Goal: Information Seeking & Learning: Learn about a topic

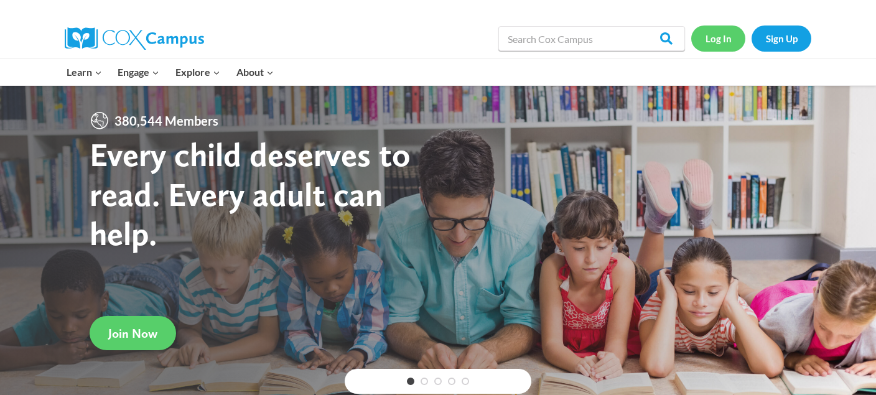
click at [715, 40] on link "Log In" at bounding box center [718, 39] width 54 height 26
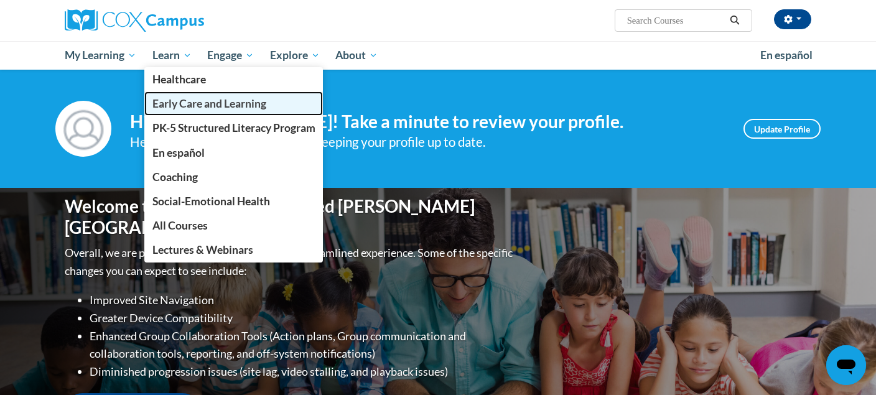
click at [183, 102] on span "Early Care and Learning" at bounding box center [209, 103] width 114 height 13
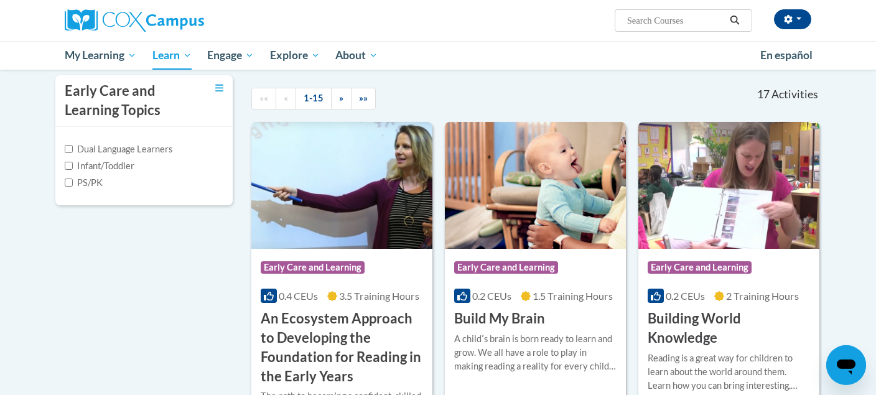
scroll to position [254, 0]
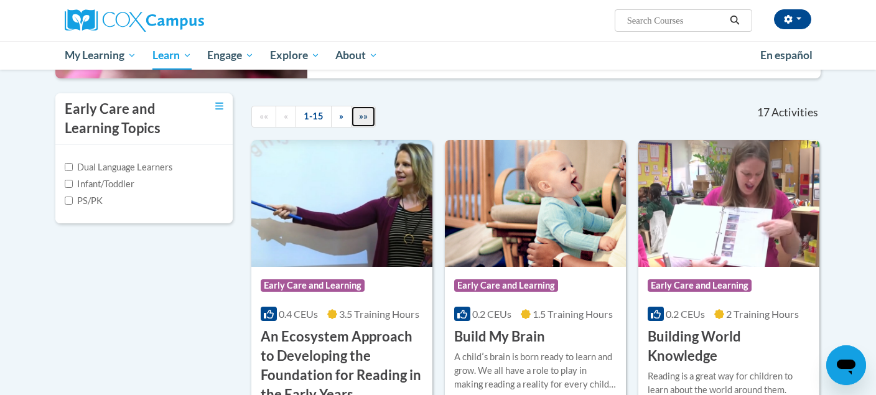
click at [360, 118] on span "»»" at bounding box center [363, 116] width 9 height 11
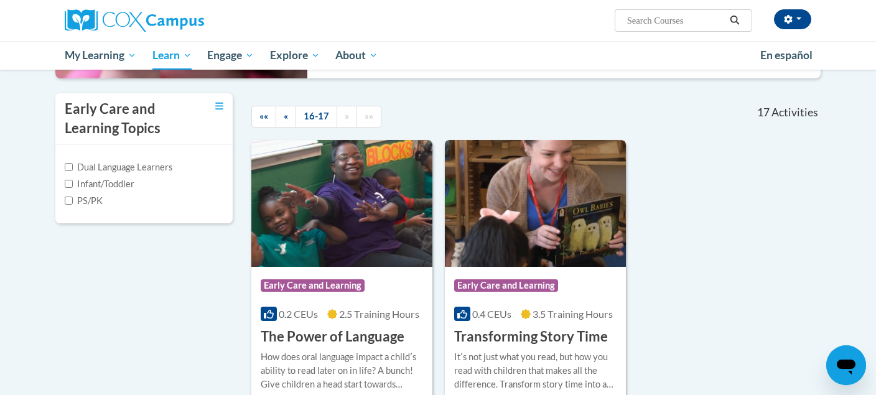
click at [533, 308] on div "0.4 CEUs 3.5 Training Hours" at bounding box center [535, 314] width 162 height 14
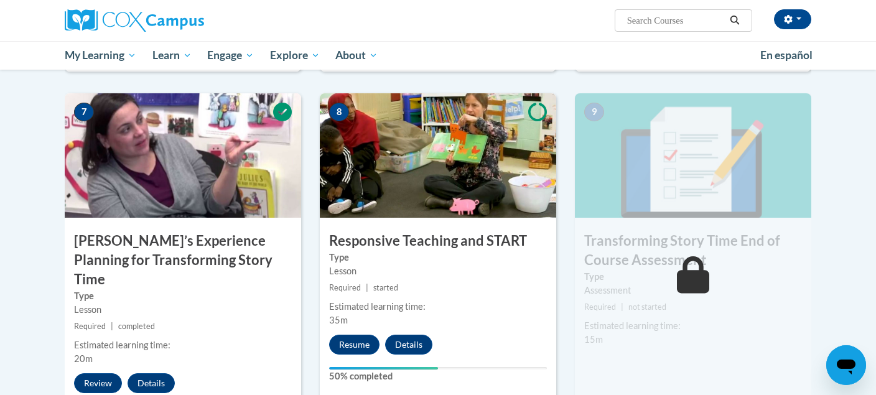
scroll to position [919, 0]
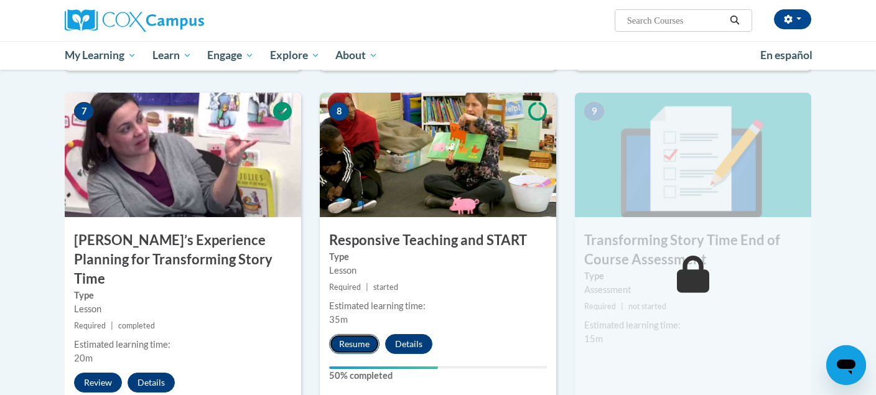
click at [355, 341] on button "Resume" at bounding box center [354, 344] width 50 height 20
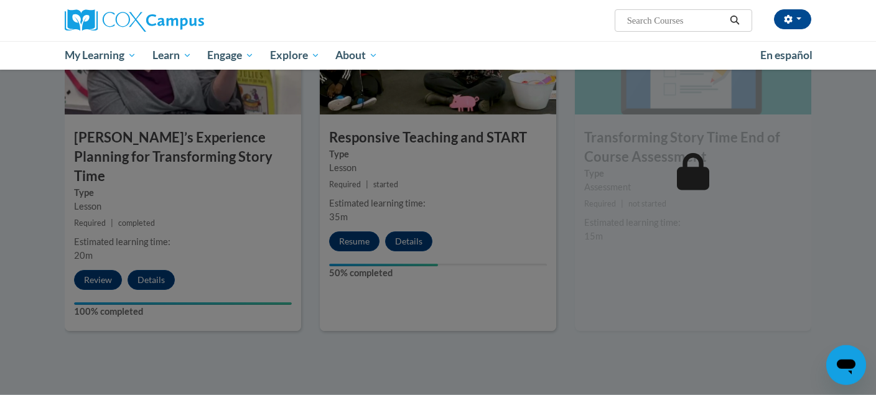
scroll to position [1021, 0]
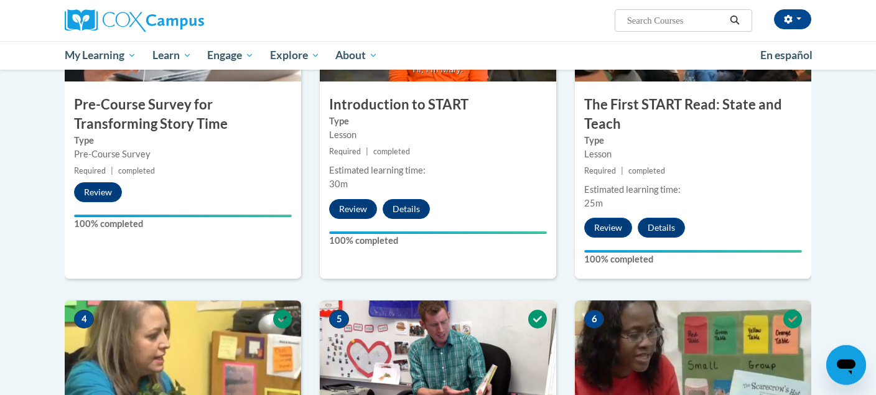
scroll to position [356, 0]
